Goal: Task Accomplishment & Management: Manage account settings

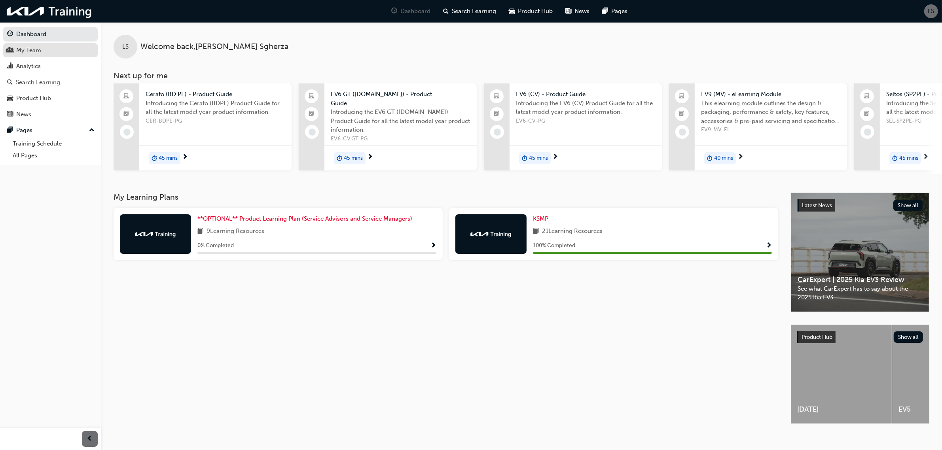
click at [13, 50] on div "My Team" at bounding box center [50, 51] width 87 height 10
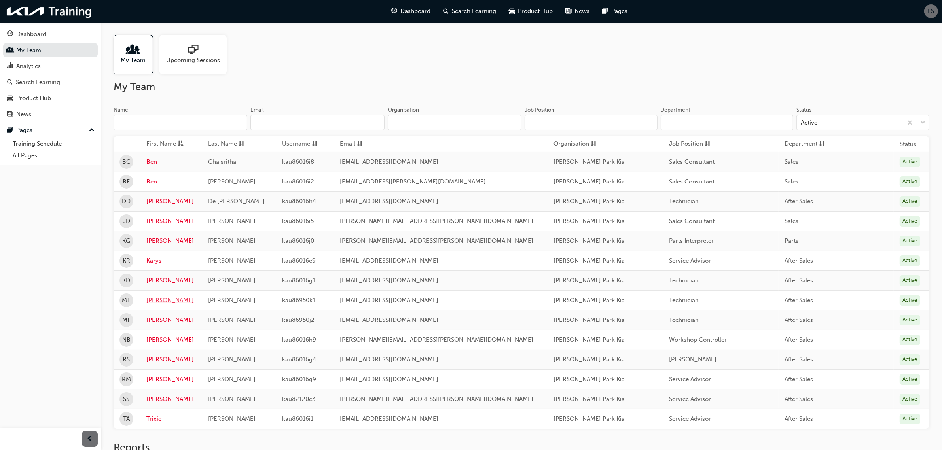
click at [161, 302] on link "Matthew" at bounding box center [171, 300] width 50 height 9
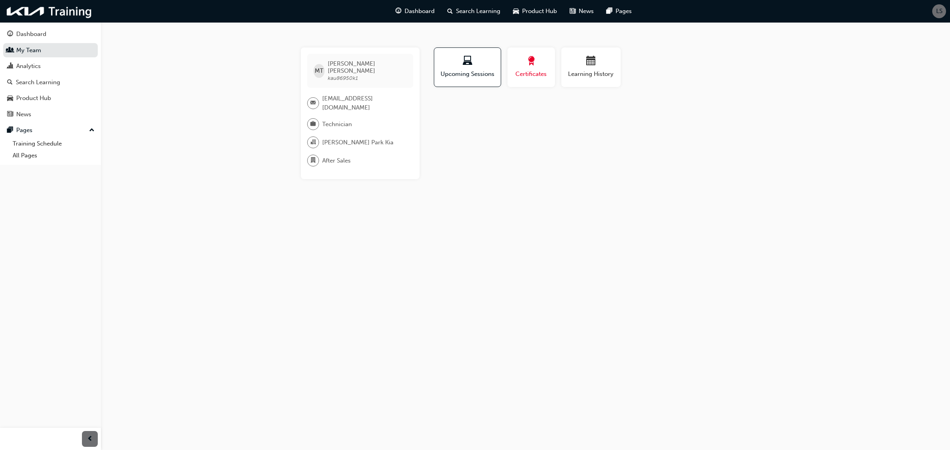
click at [531, 72] on span "Certificates" at bounding box center [531, 74] width 36 height 9
click at [588, 65] on span "calendar-icon" at bounding box center [590, 61] width 9 height 11
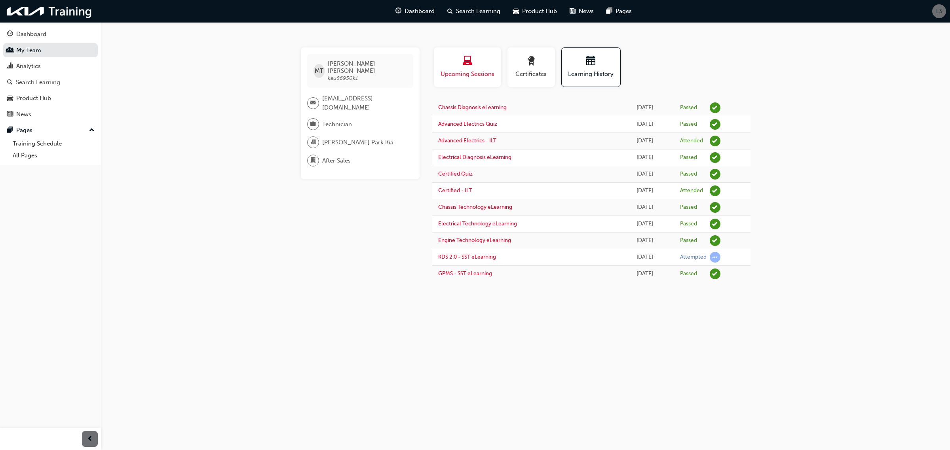
click at [460, 75] on span "Upcoming Sessions" at bounding box center [467, 74] width 55 height 9
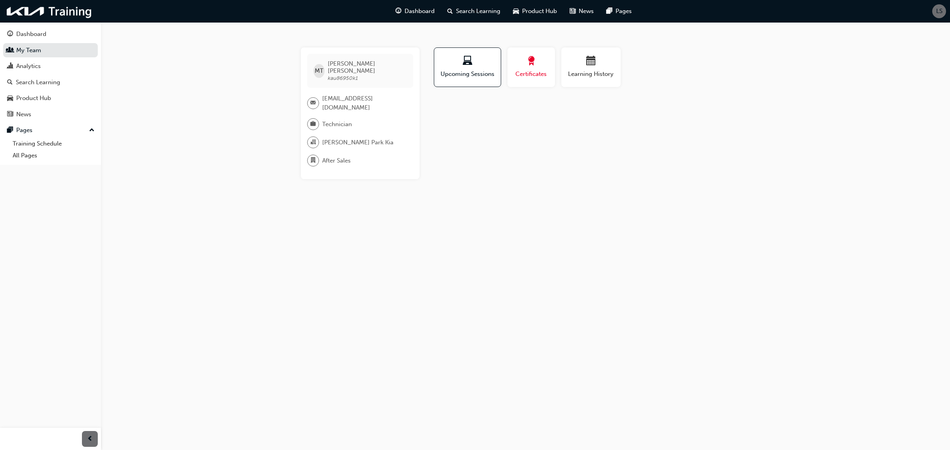
click at [531, 70] on span "Certificates" at bounding box center [531, 74] width 36 height 9
click at [598, 70] on span "Learning History" at bounding box center [590, 74] width 47 height 9
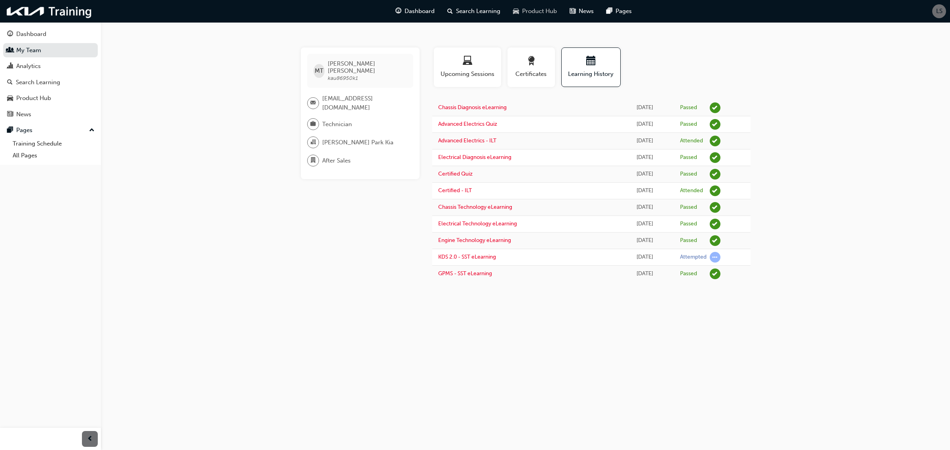
click at [541, 12] on span "Product Hub" at bounding box center [539, 11] width 35 height 9
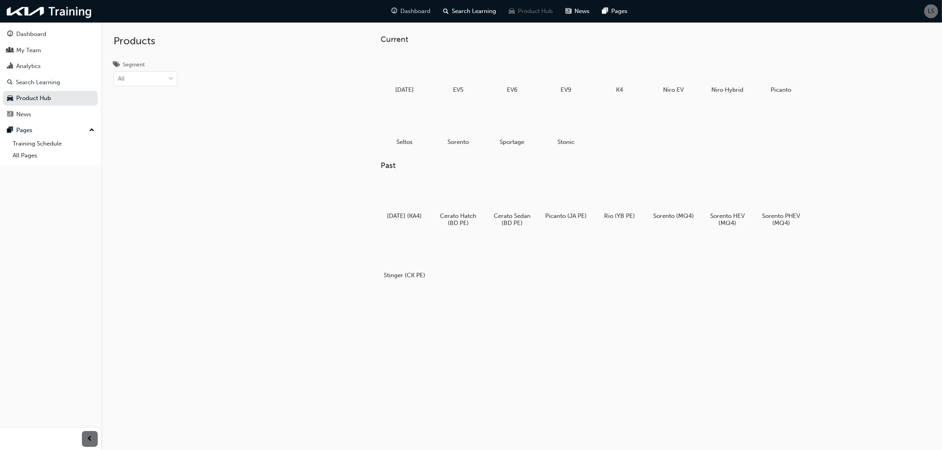
click at [424, 10] on span "Dashboard" at bounding box center [416, 11] width 30 height 9
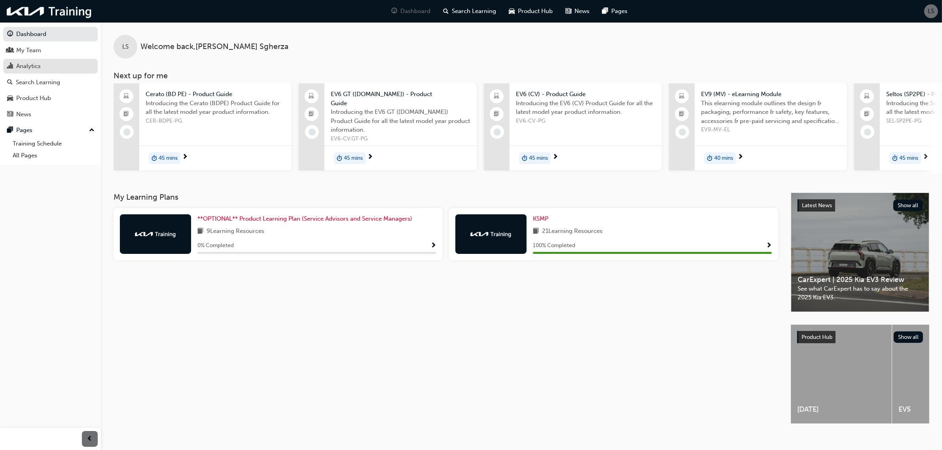
click at [28, 66] on div "Analytics" at bounding box center [28, 66] width 25 height 9
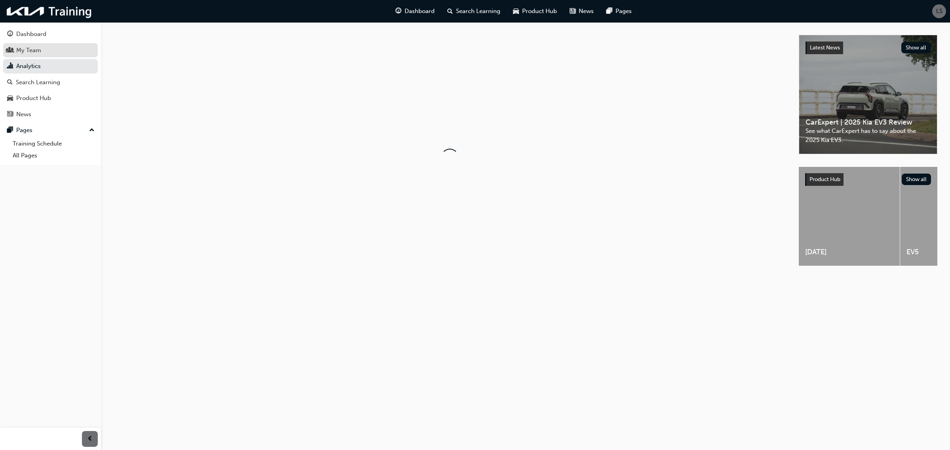
click at [23, 50] on div "My Team" at bounding box center [28, 50] width 25 height 9
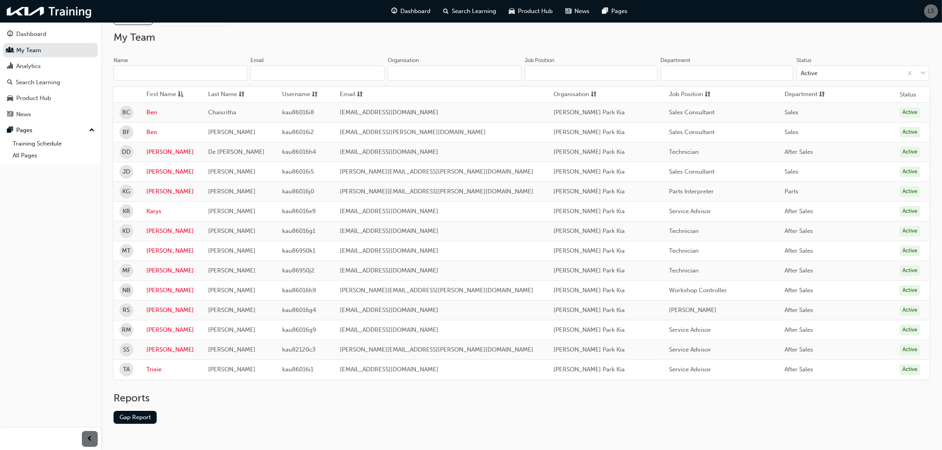
scroll to position [70, 0]
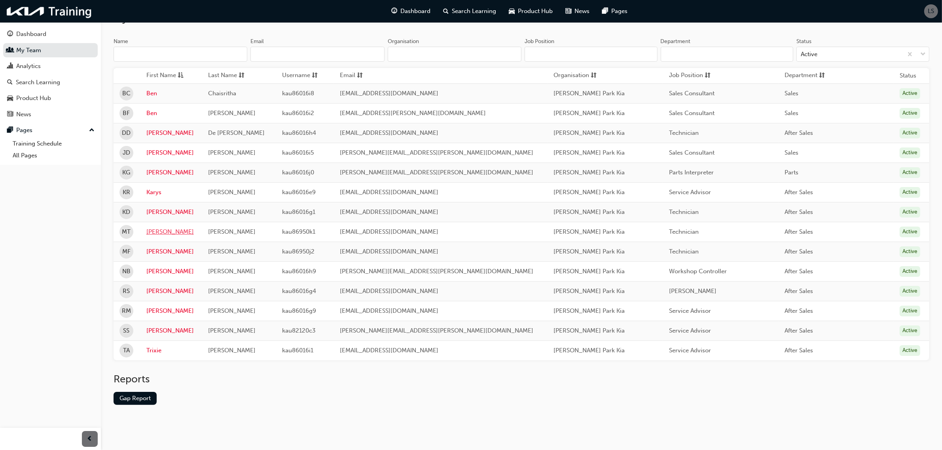
click at [159, 233] on link "Matthew" at bounding box center [171, 232] width 50 height 9
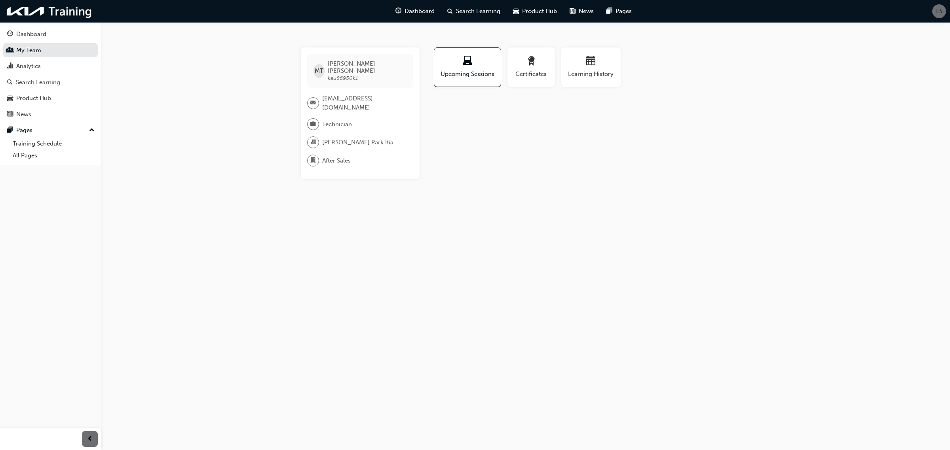
drag, startPoint x: 335, startPoint y: 99, endPoint x: 316, endPoint y: 88, distance: 22.0
click at [316, 94] on div "Matthewtaylor250901@gmail.com" at bounding box center [357, 103] width 100 height 18
click at [338, 110] on div "MT Matthew Taylor kau86950k1 Matthewtaylor250901@gmail.com Technician Osborne P…" at bounding box center [360, 113] width 119 height 132
click at [351, 65] on span "Matthew Taylor" at bounding box center [367, 67] width 79 height 14
click at [465, 62] on span "laptop-icon" at bounding box center [467, 61] width 9 height 11
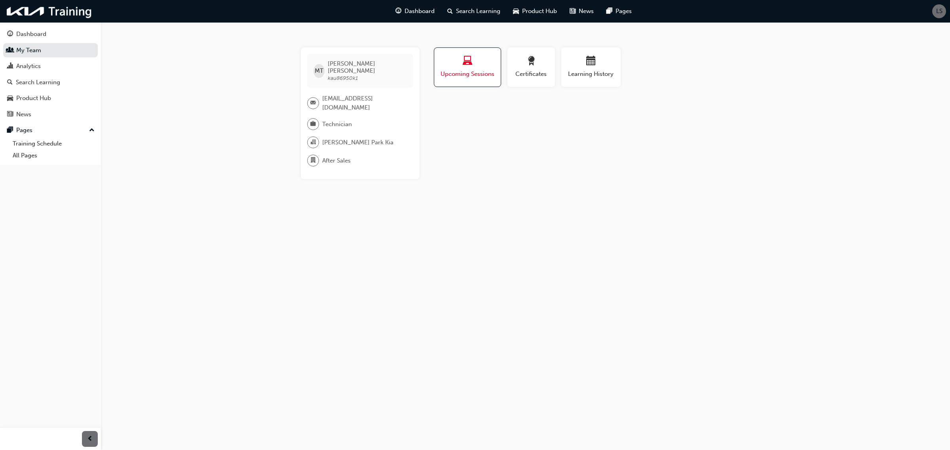
click at [458, 72] on span "Upcoming Sessions" at bounding box center [467, 74] width 55 height 9
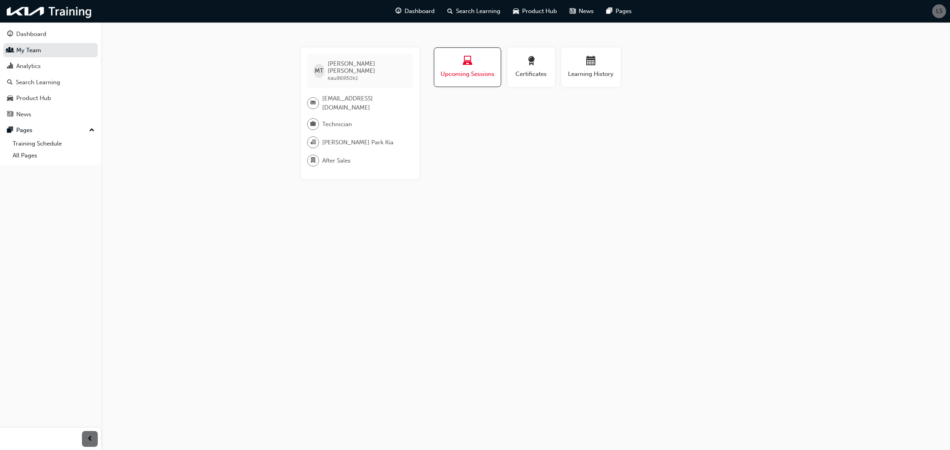
click at [458, 71] on span "Upcoming Sessions" at bounding box center [467, 74] width 55 height 9
click at [522, 66] on div "button" at bounding box center [531, 62] width 36 height 12
click at [476, 68] on div "button" at bounding box center [467, 62] width 55 height 12
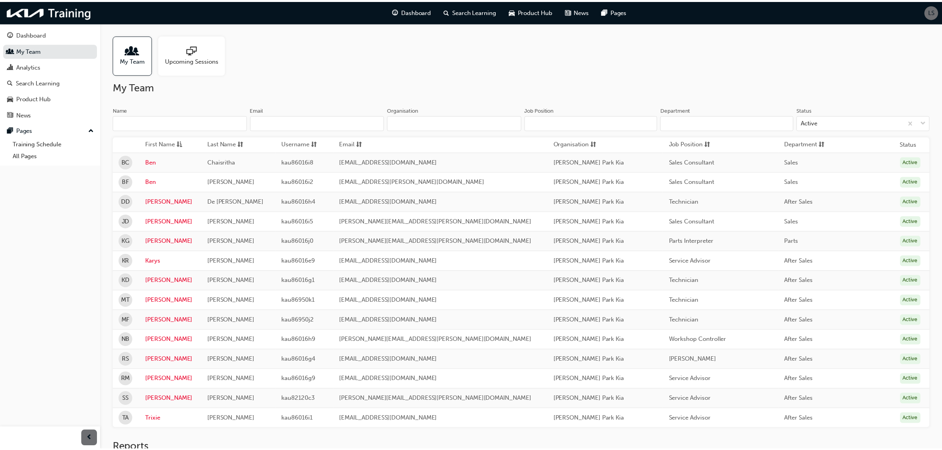
scroll to position [70, 0]
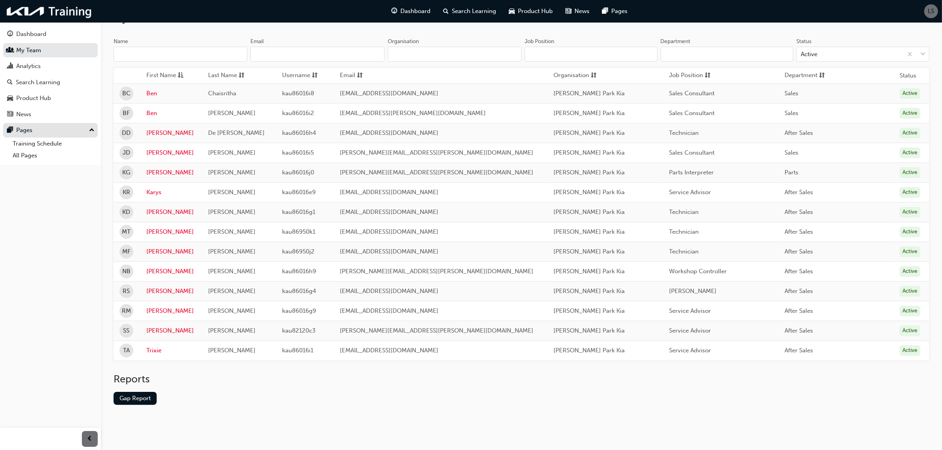
click at [17, 131] on div "Pages" at bounding box center [24, 130] width 16 height 9
click at [30, 141] on link "Training Schedule" at bounding box center [53, 144] width 88 height 12
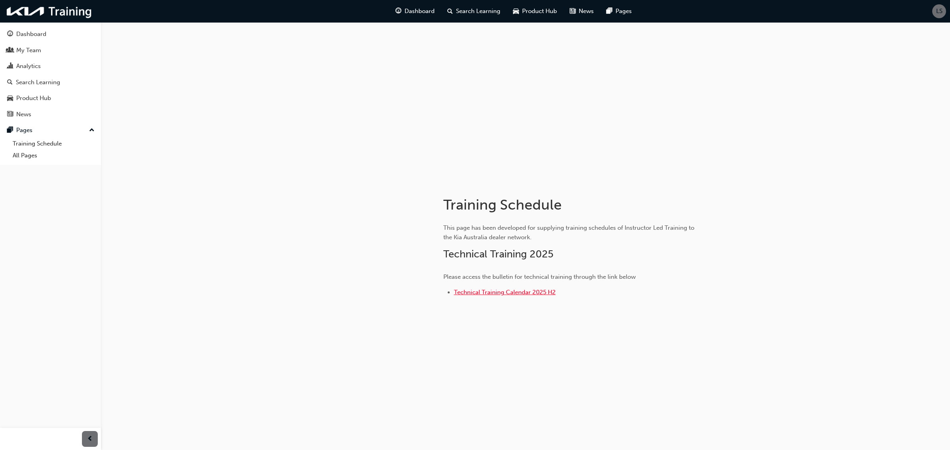
click at [504, 293] on span "Technical Training Calendar 2025 H2" at bounding box center [505, 292] width 102 height 7
click at [40, 80] on div "Search Learning" at bounding box center [38, 82] width 44 height 9
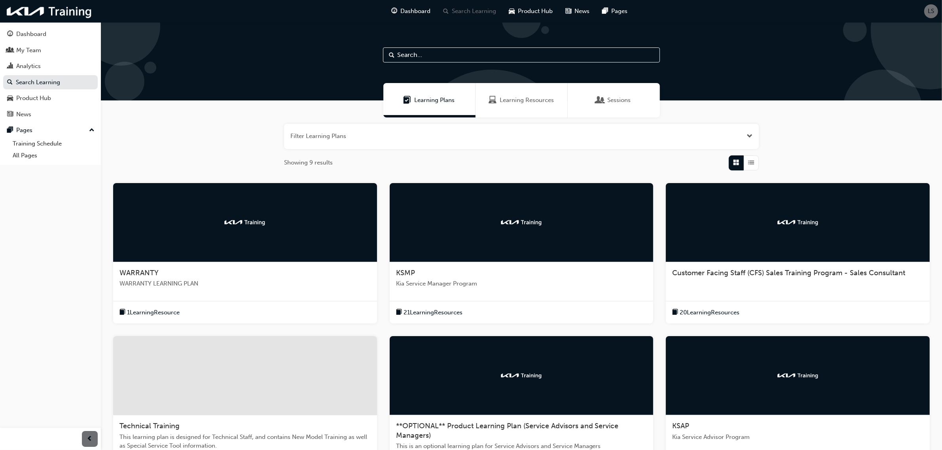
click at [503, 108] on div "Learning Resources" at bounding box center [522, 100] width 92 height 34
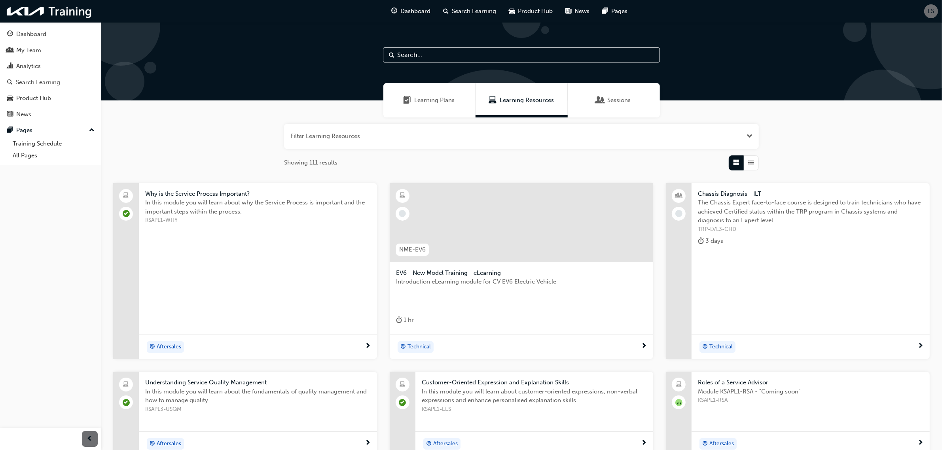
click at [624, 102] on span "Sessions" at bounding box center [619, 100] width 23 height 9
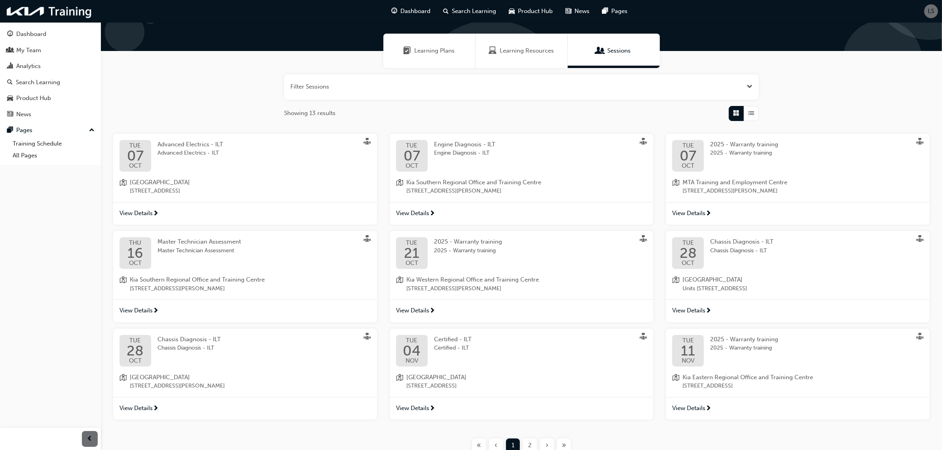
scroll to position [99, 0]
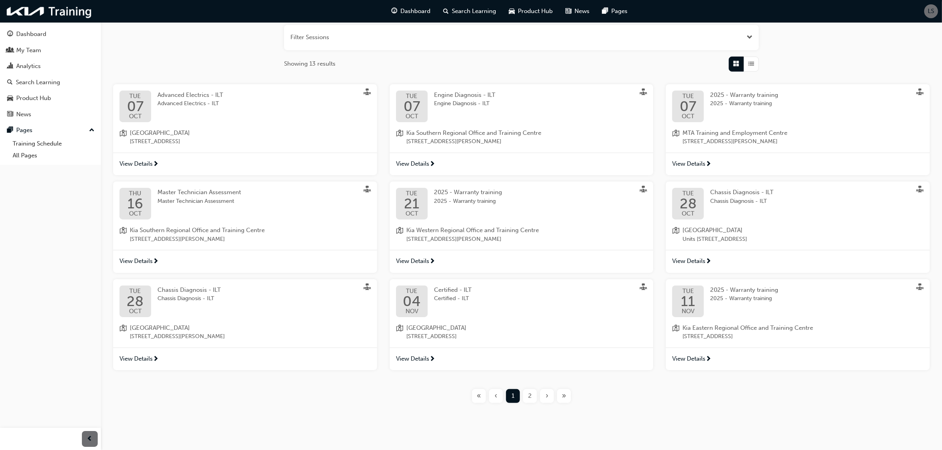
click at [144, 363] on span "View Details" at bounding box center [136, 359] width 33 height 9
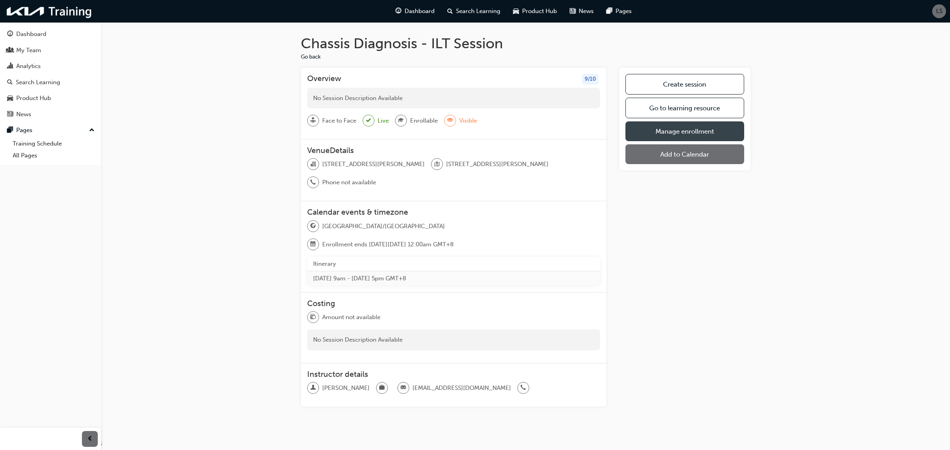
click at [672, 132] on link "Manage enrollment" at bounding box center [684, 132] width 118 height 20
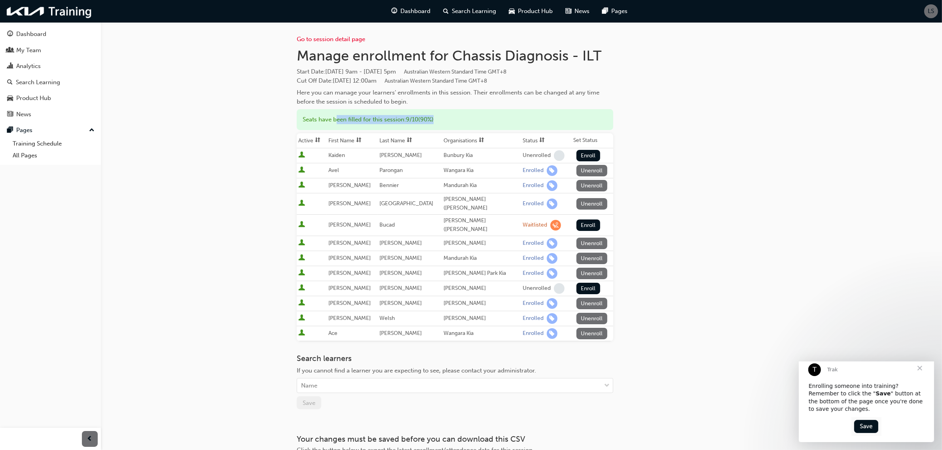
drag, startPoint x: 437, startPoint y: 120, endPoint x: 338, endPoint y: 118, distance: 98.2
click at [338, 118] on div "Seats have been filled for this session : 9 / 10 ( 90% )" at bounding box center [455, 119] width 317 height 21
click at [338, 119] on div "Seats have been filled for this session : 9 / 10 ( 90% )" at bounding box center [455, 119] width 317 height 21
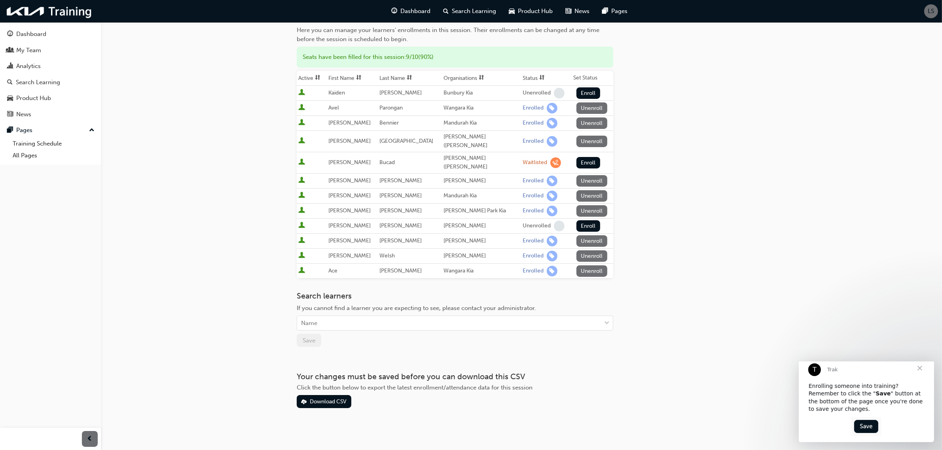
scroll to position [63, 0]
click at [600, 318] on div "Name" at bounding box center [449, 323] width 304 height 14
click at [751, 311] on div "Go to session detail page Manage enrollment for Chassis Diagnosis - ILT Start D…" at bounding box center [521, 196] width 475 height 474
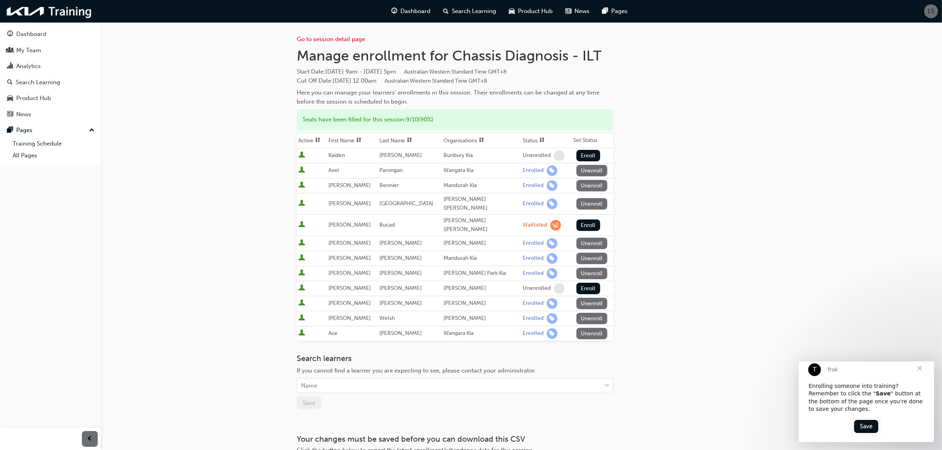
click at [452, 140] on th "Organisations" at bounding box center [481, 140] width 79 height 15
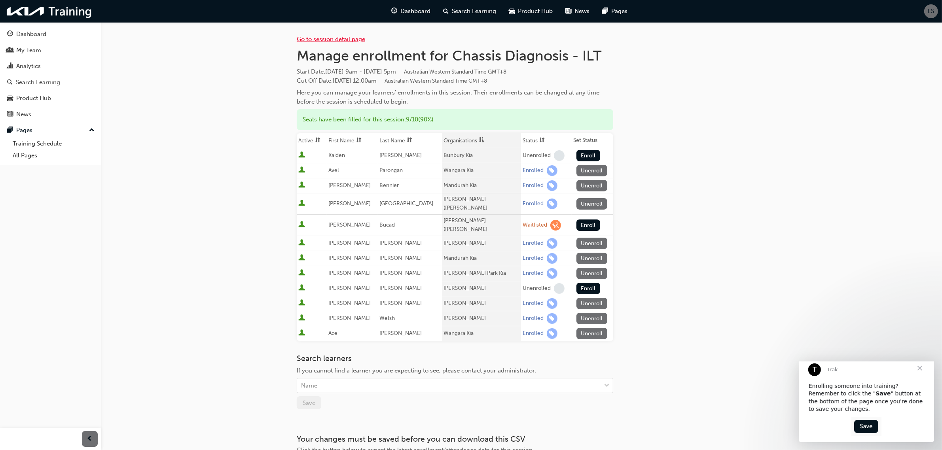
click at [330, 38] on link "Go to session detail page" at bounding box center [331, 39] width 68 height 7
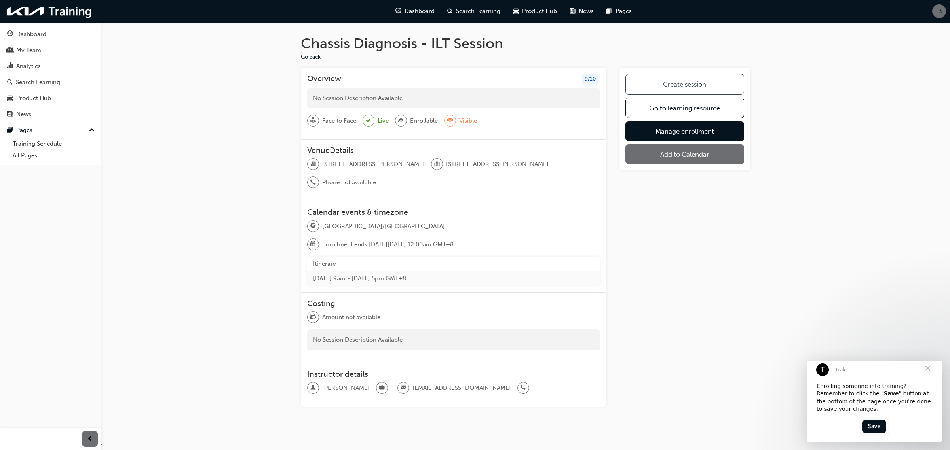
click at [693, 83] on link "Create session" at bounding box center [684, 84] width 118 height 21
click at [693, 84] on link "Create session" at bounding box center [684, 84] width 118 height 21
click at [689, 129] on link "Manage enrollment" at bounding box center [684, 132] width 118 height 20
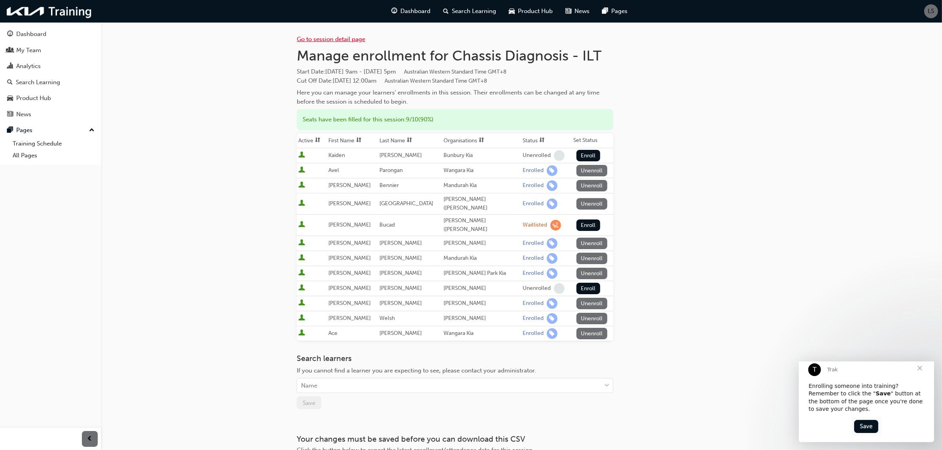
click at [325, 38] on link "Go to session detail page" at bounding box center [331, 39] width 68 height 7
